Goal: Find specific page/section: Find specific page/section

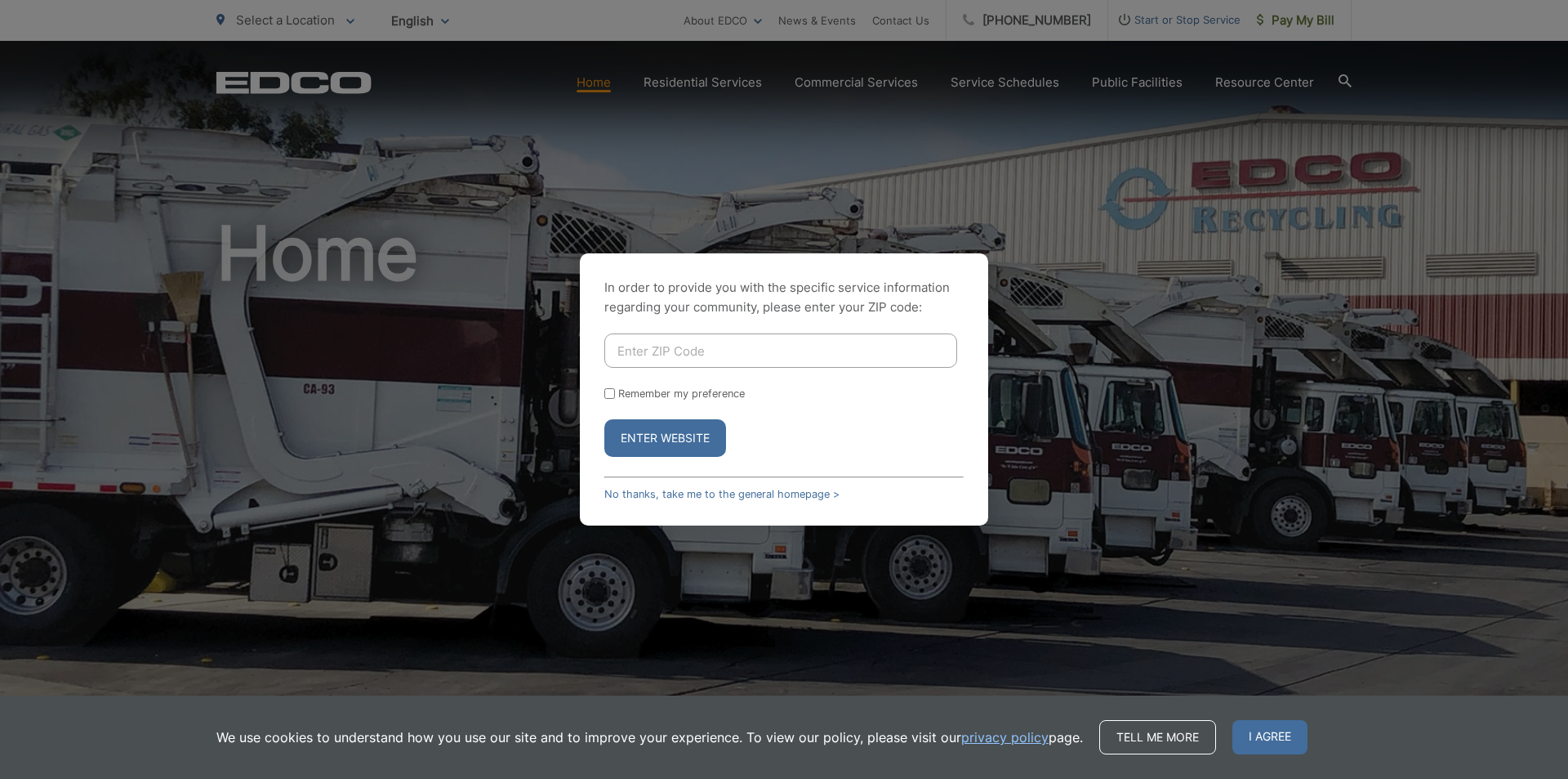
click at [662, 346] on input "Enter ZIP Code" at bounding box center [781, 350] width 353 height 34
type input "90620"
click at [605, 420] on button "Enter Website" at bounding box center [666, 438] width 122 height 38
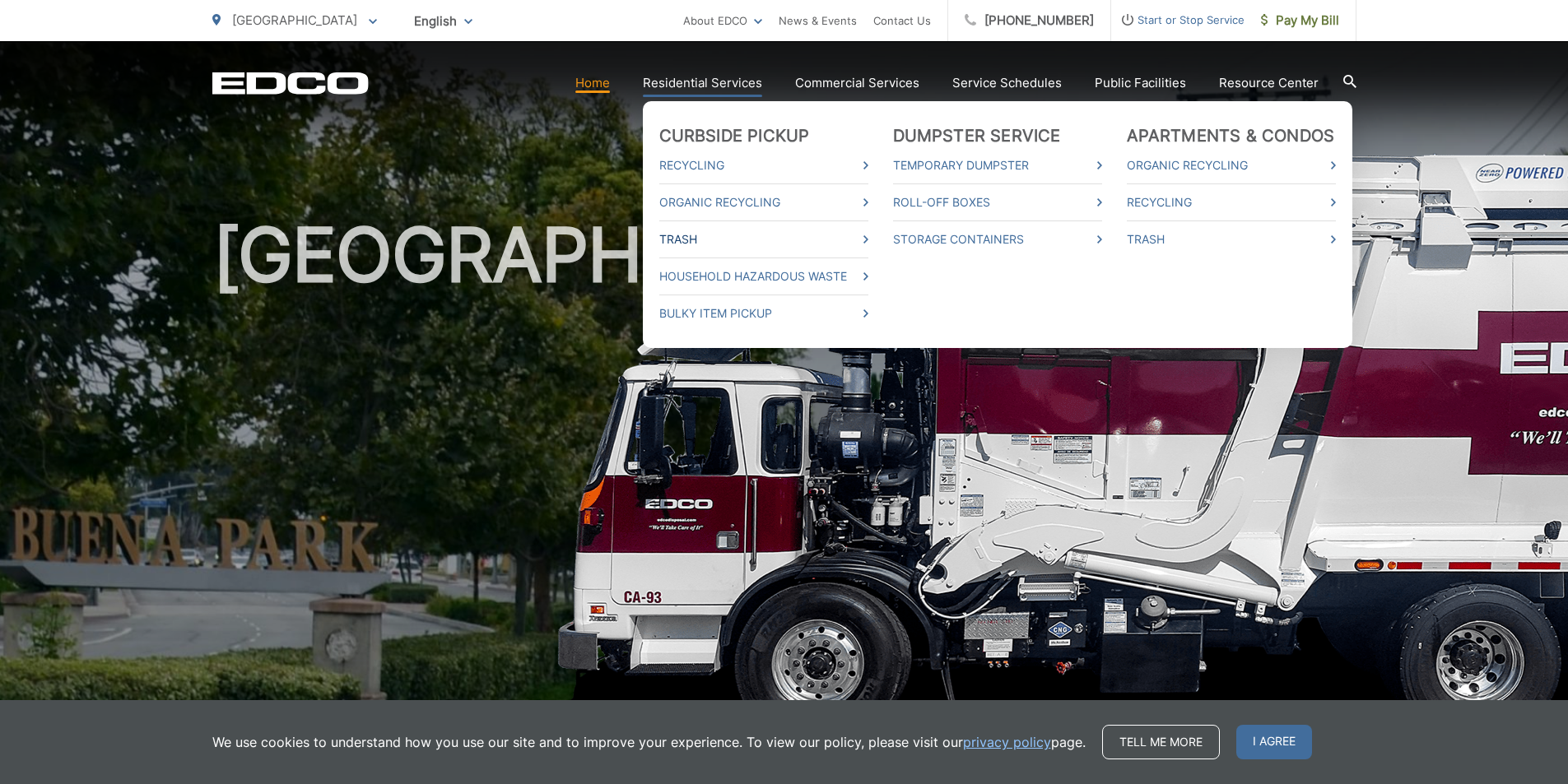
click at [696, 236] on link "Trash" at bounding box center [763, 239] width 209 height 20
